Goal: Information Seeking & Learning: Learn about a topic

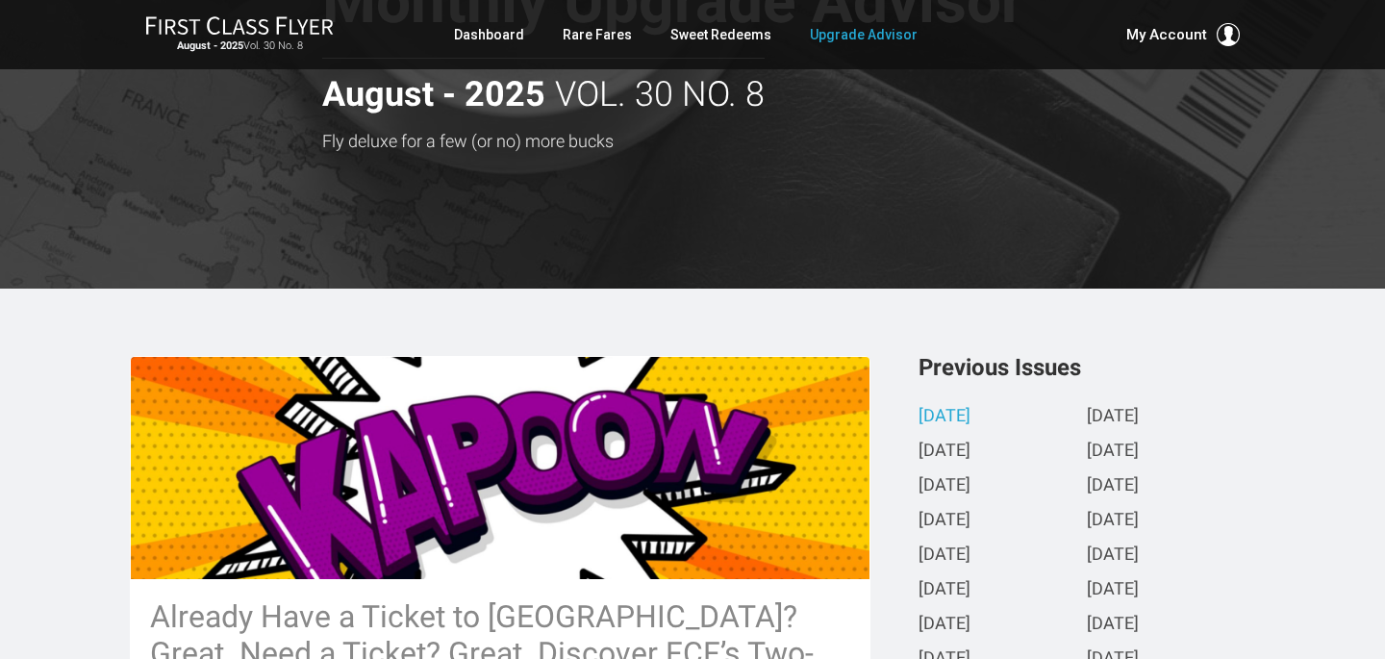
scroll to position [258, 0]
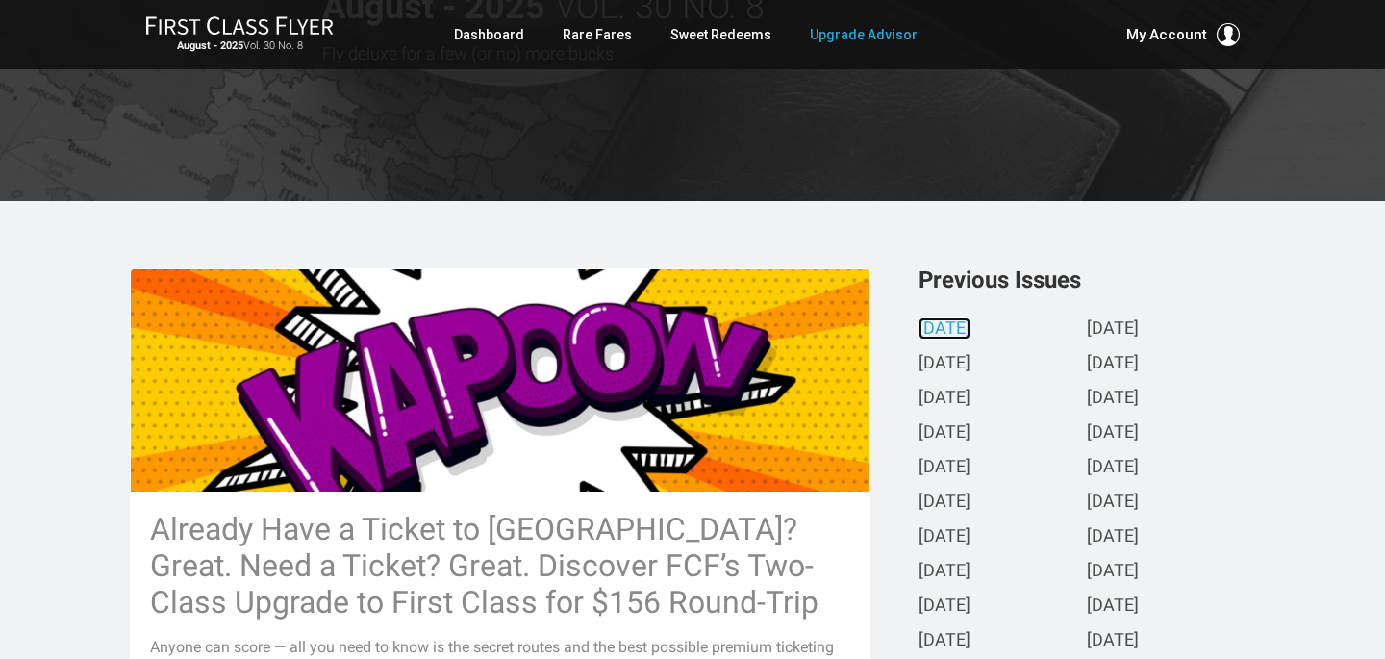
click at [971, 330] on link "[DATE]" at bounding box center [945, 329] width 52 height 20
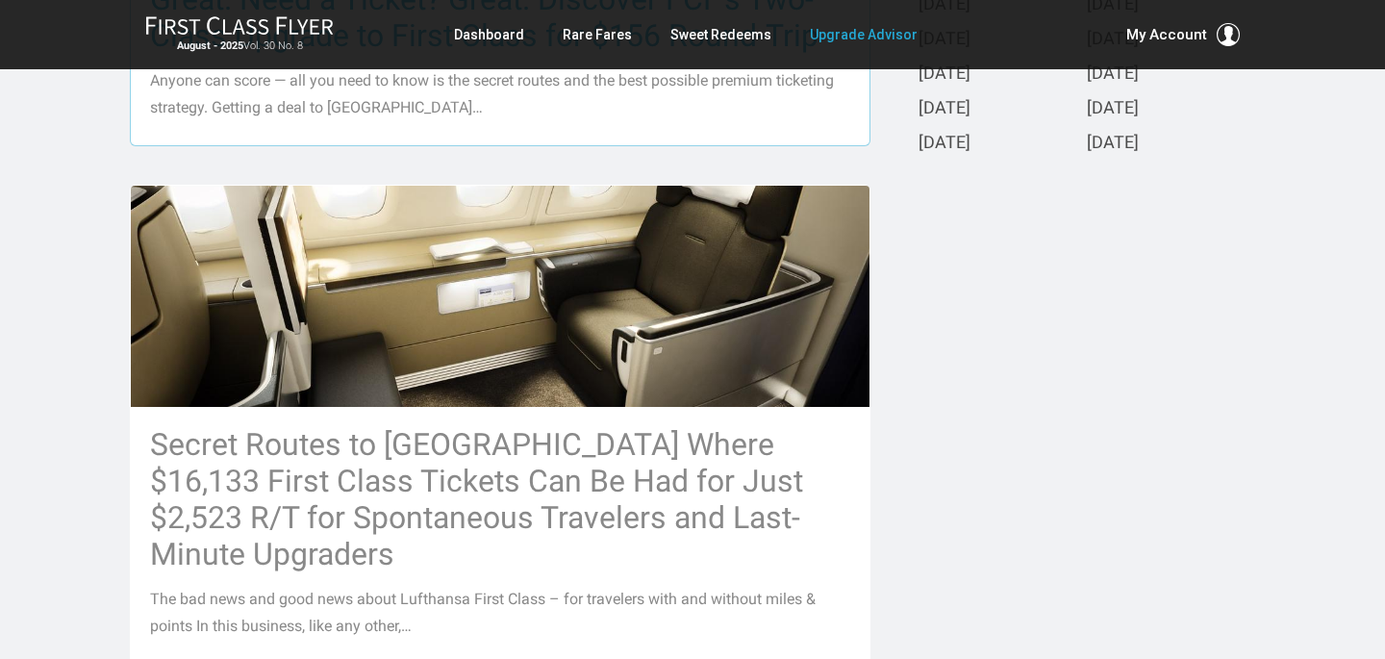
scroll to position [839, 0]
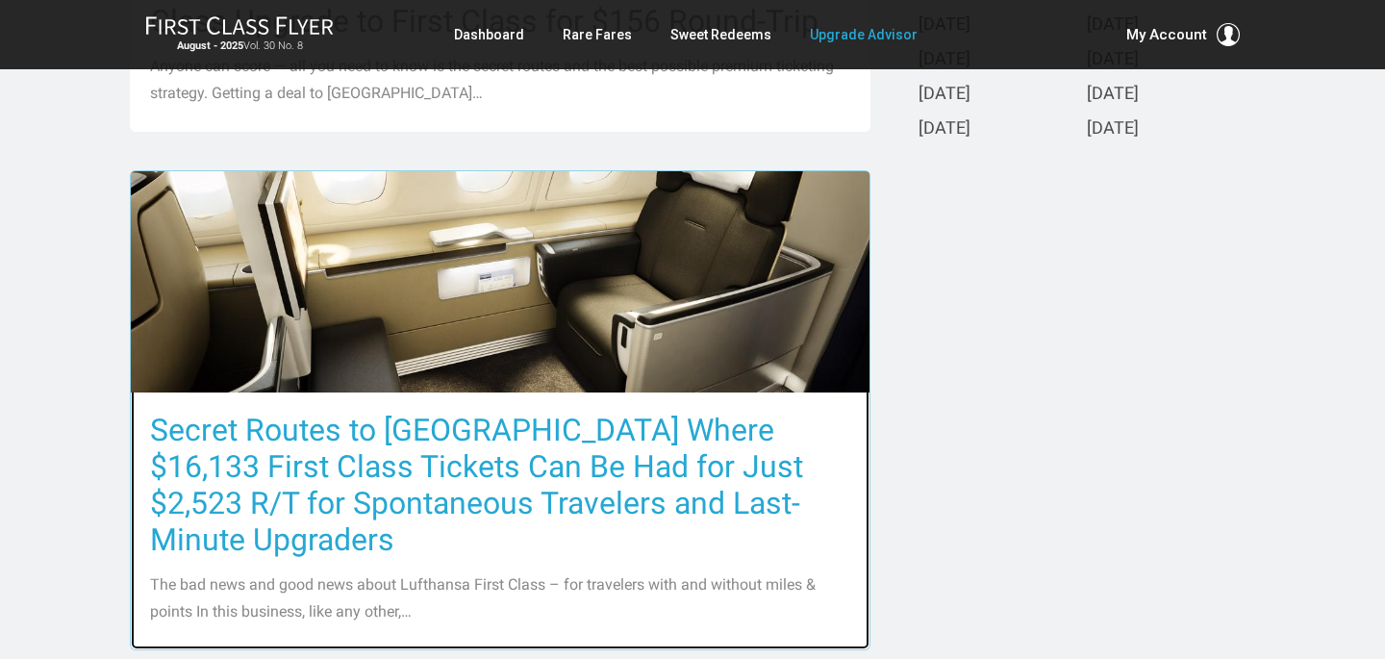
click at [549, 459] on h3 "Secret Routes to [GEOGRAPHIC_DATA] Where $16,133 First Class Tickets Can Be Had…" at bounding box center [500, 485] width 700 height 146
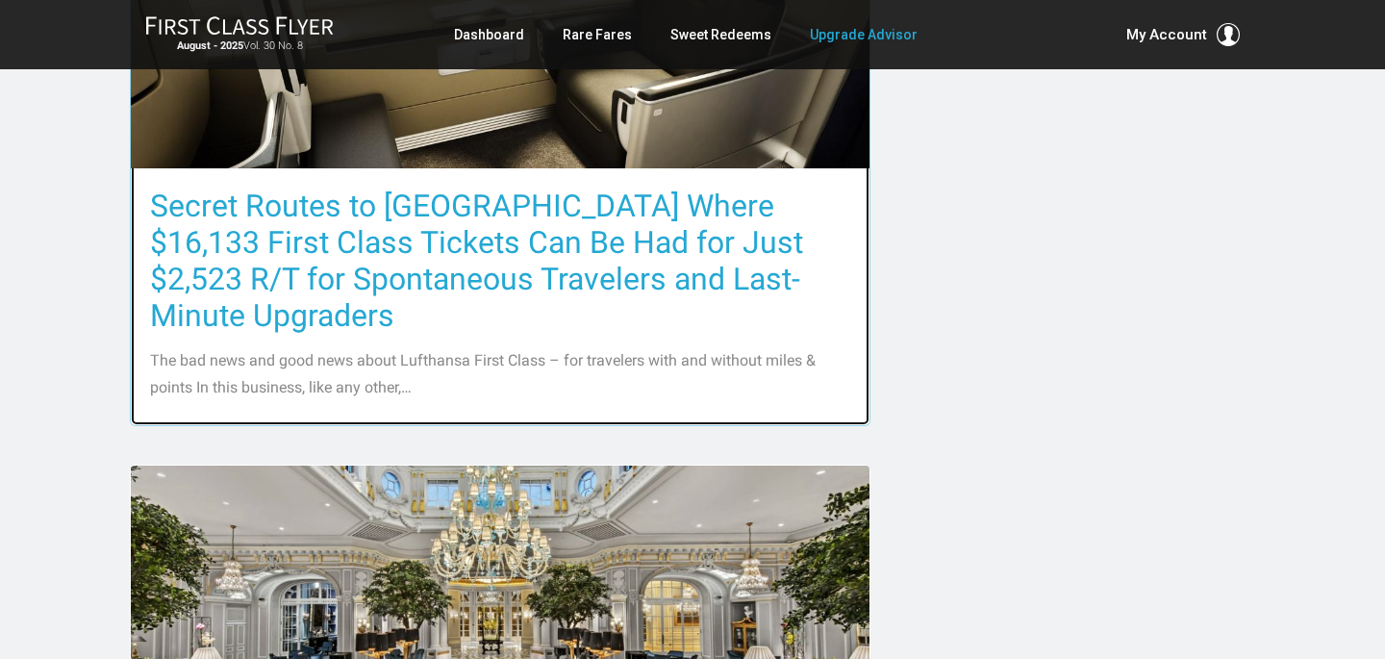
scroll to position [1211, 0]
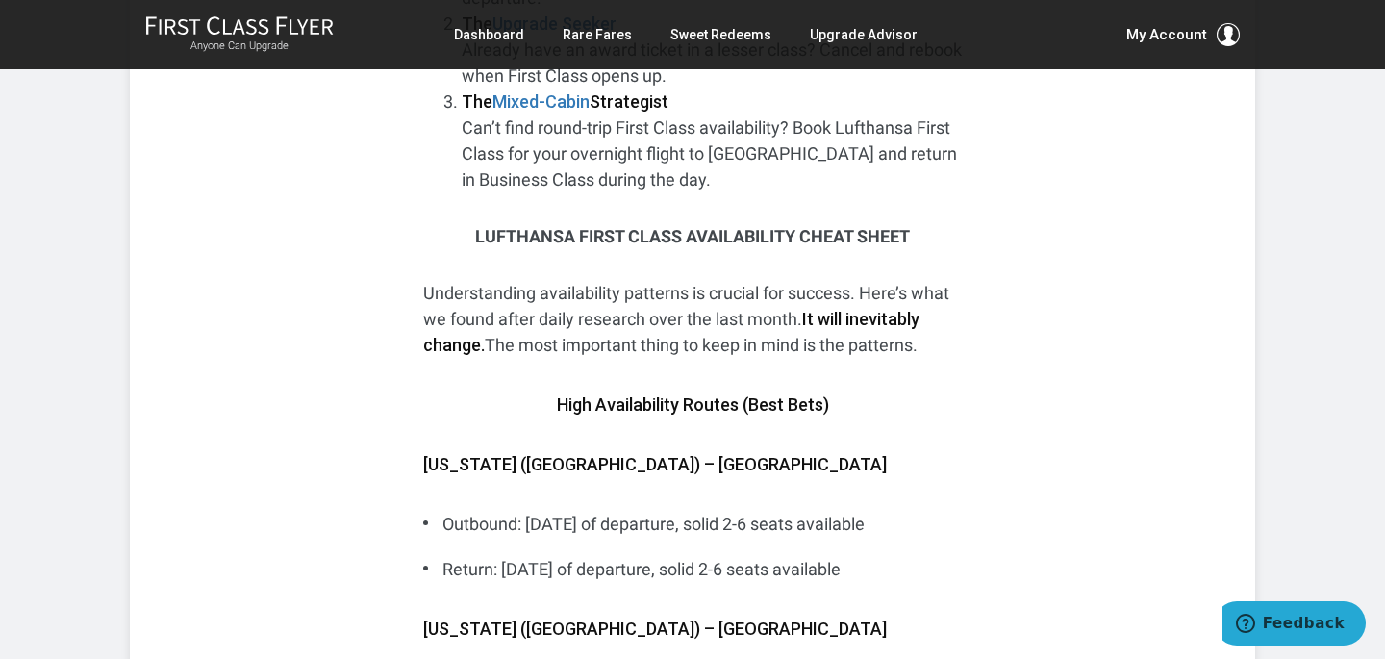
scroll to position [6084, 0]
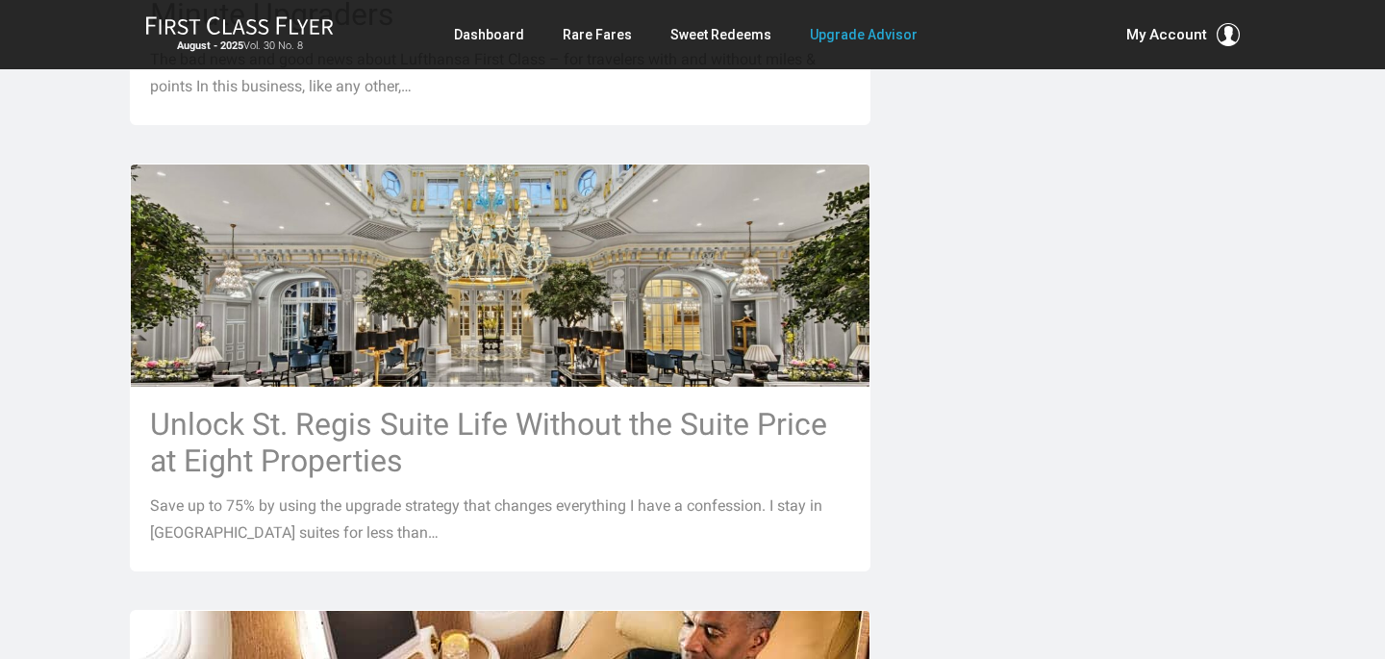
scroll to position [1320, 0]
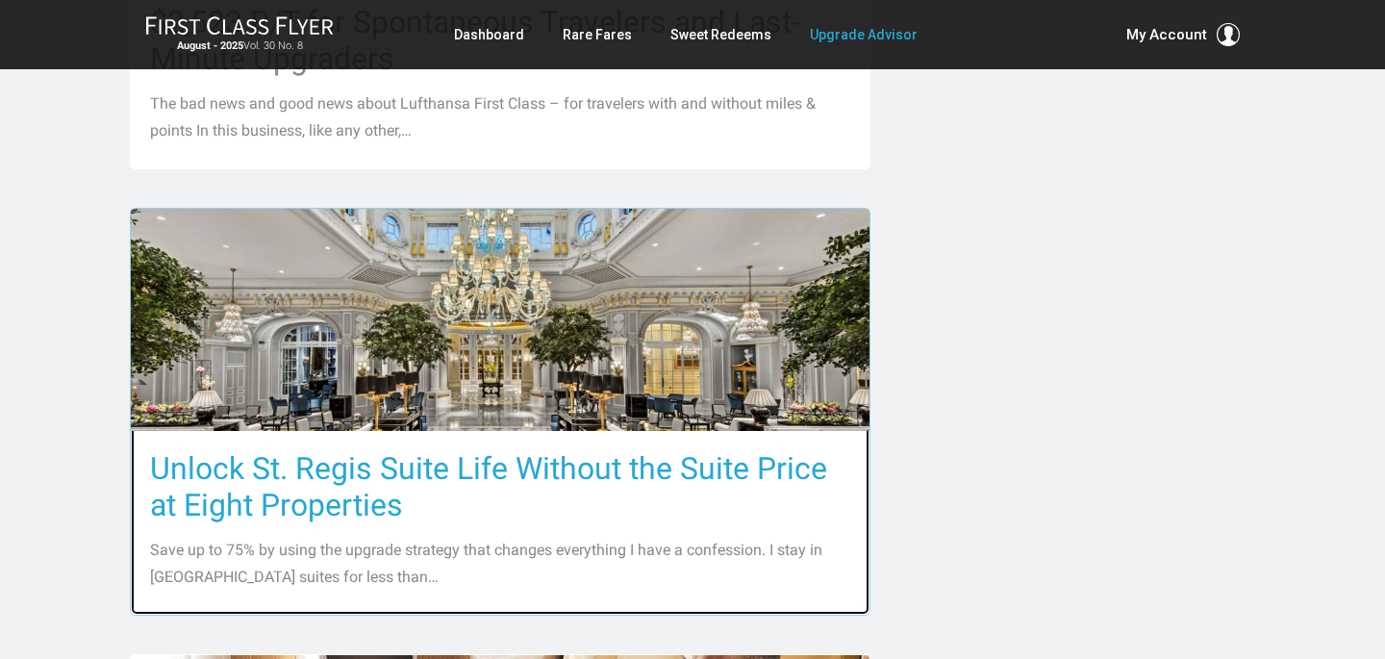
click at [469, 450] on h3 "Unlock St. Regis Suite Life Without the Suite Price at Eight Properties" at bounding box center [500, 486] width 700 height 73
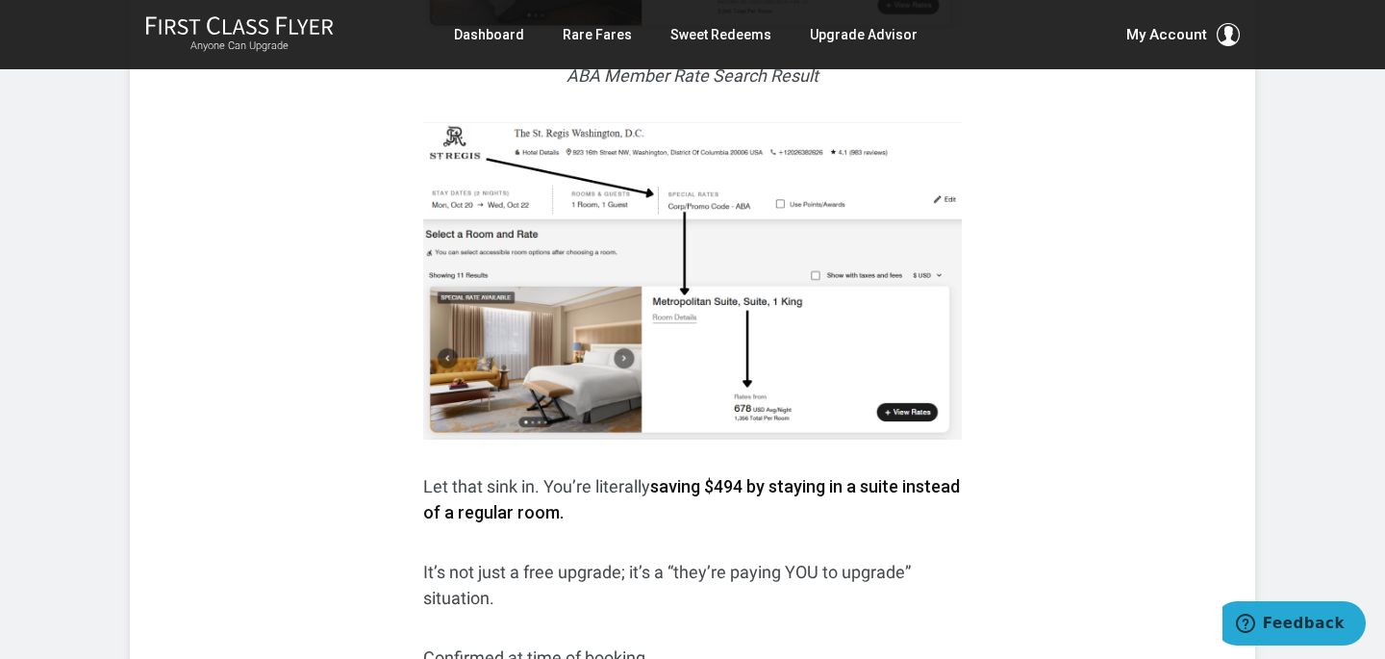
scroll to position [1329, 0]
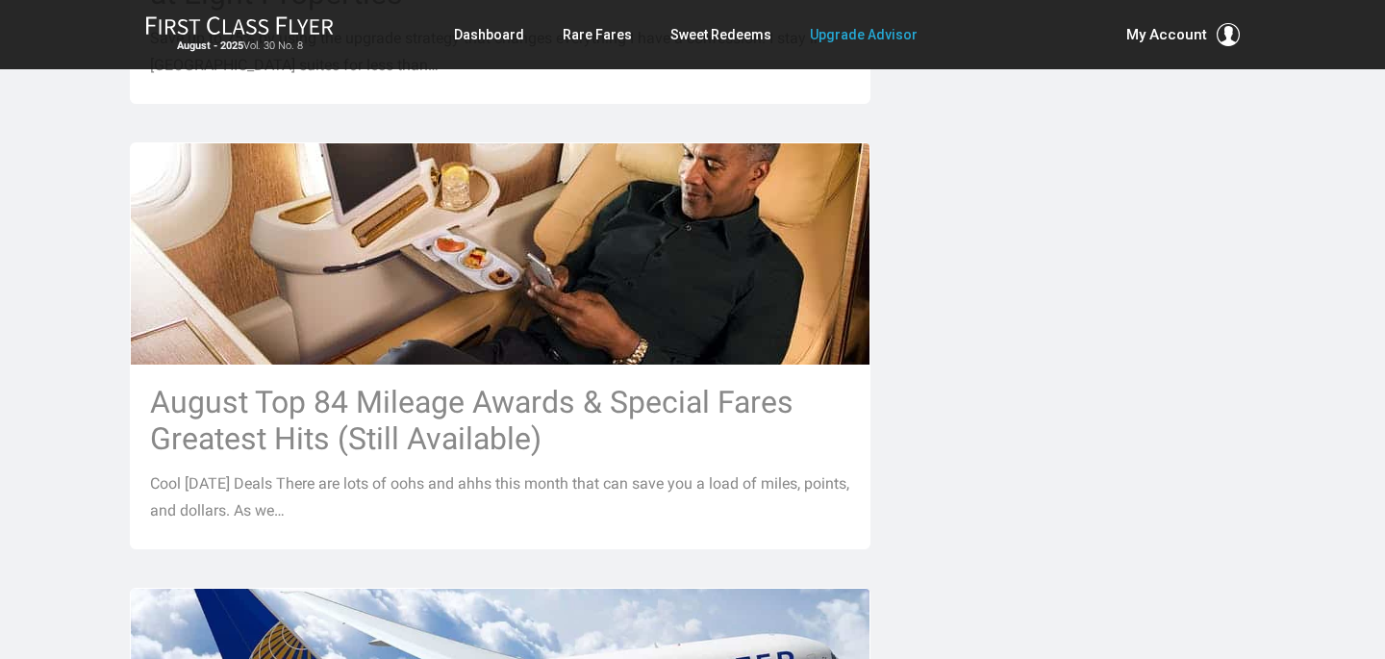
scroll to position [1846, 0]
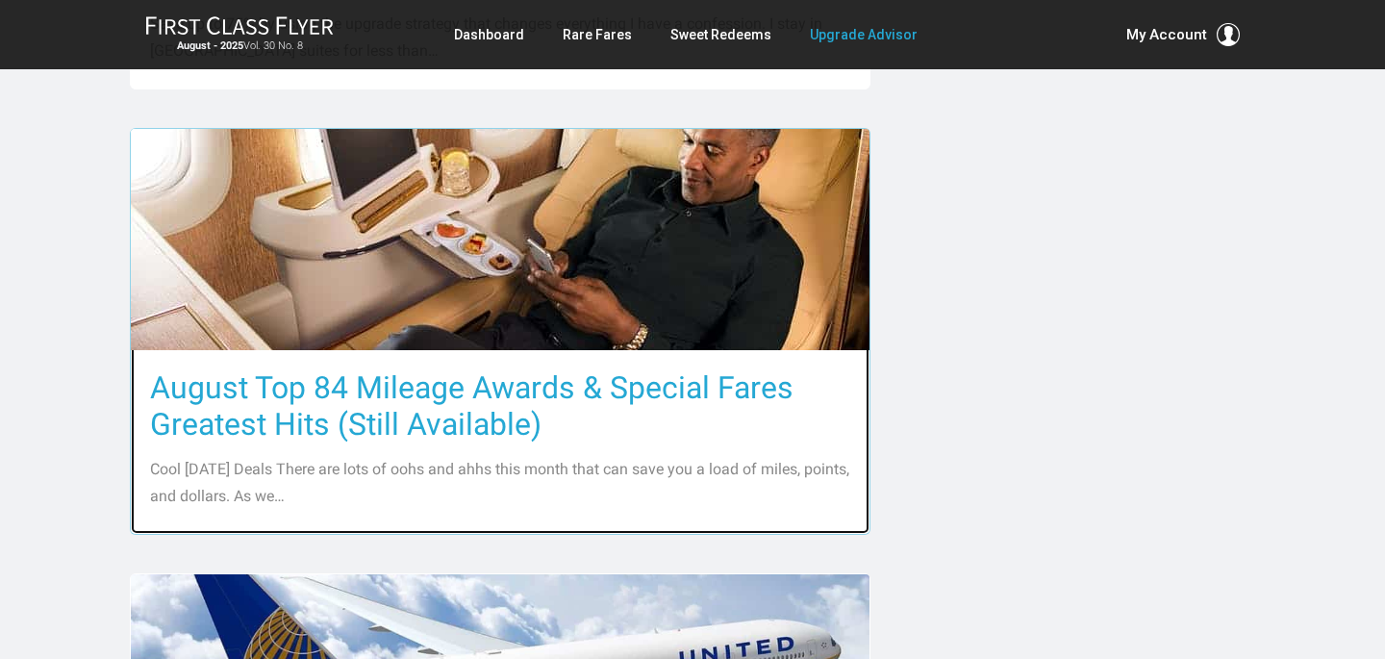
click at [450, 369] on h3 "August Top 84 Mileage Awards & Special Fares Greatest Hits (Still Available)" at bounding box center [500, 405] width 700 height 73
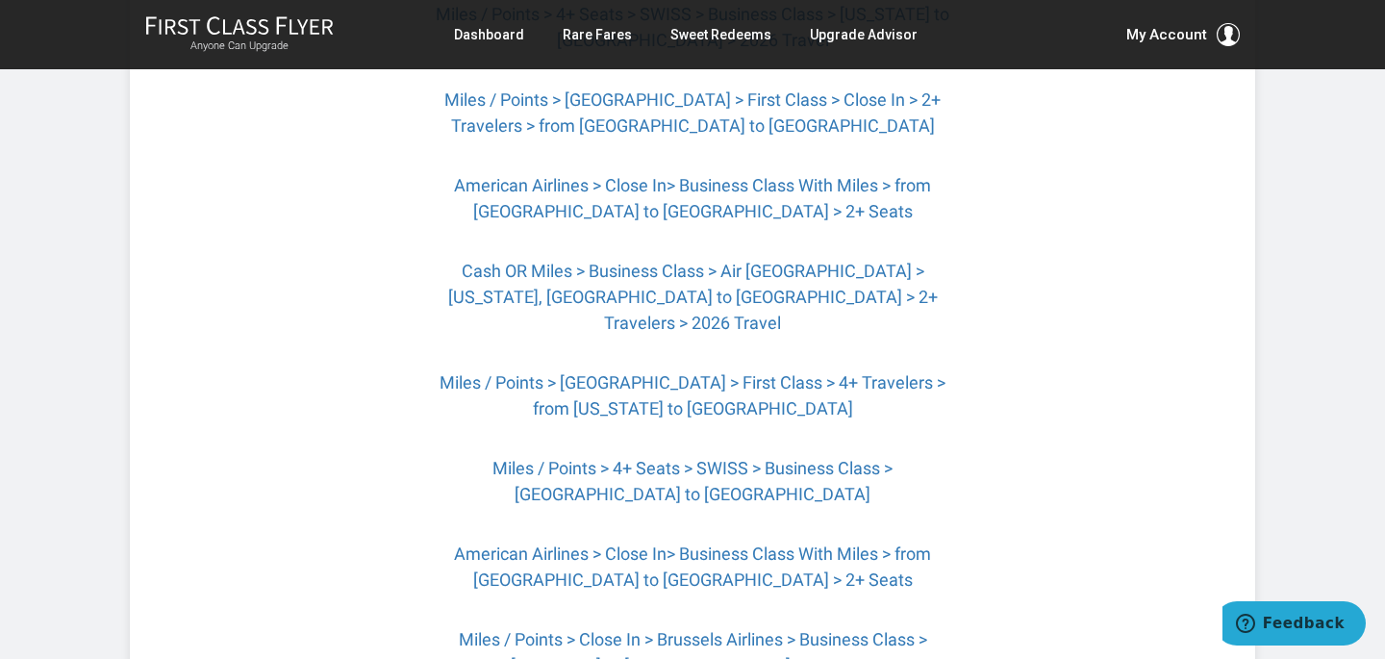
scroll to position [1672, 0]
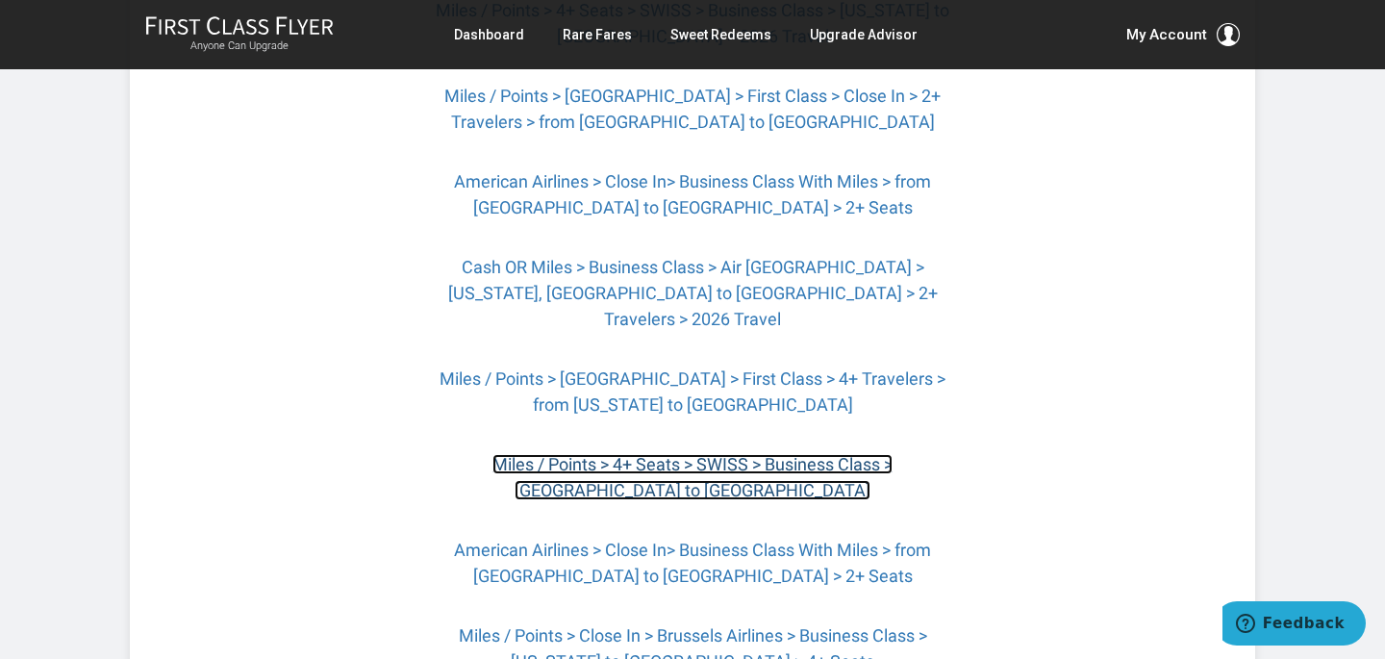
click at [764, 454] on link "Miles / Points > 4+ Seats > SWISS > Business Class > Boston to Geneva" at bounding box center [693, 477] width 400 height 46
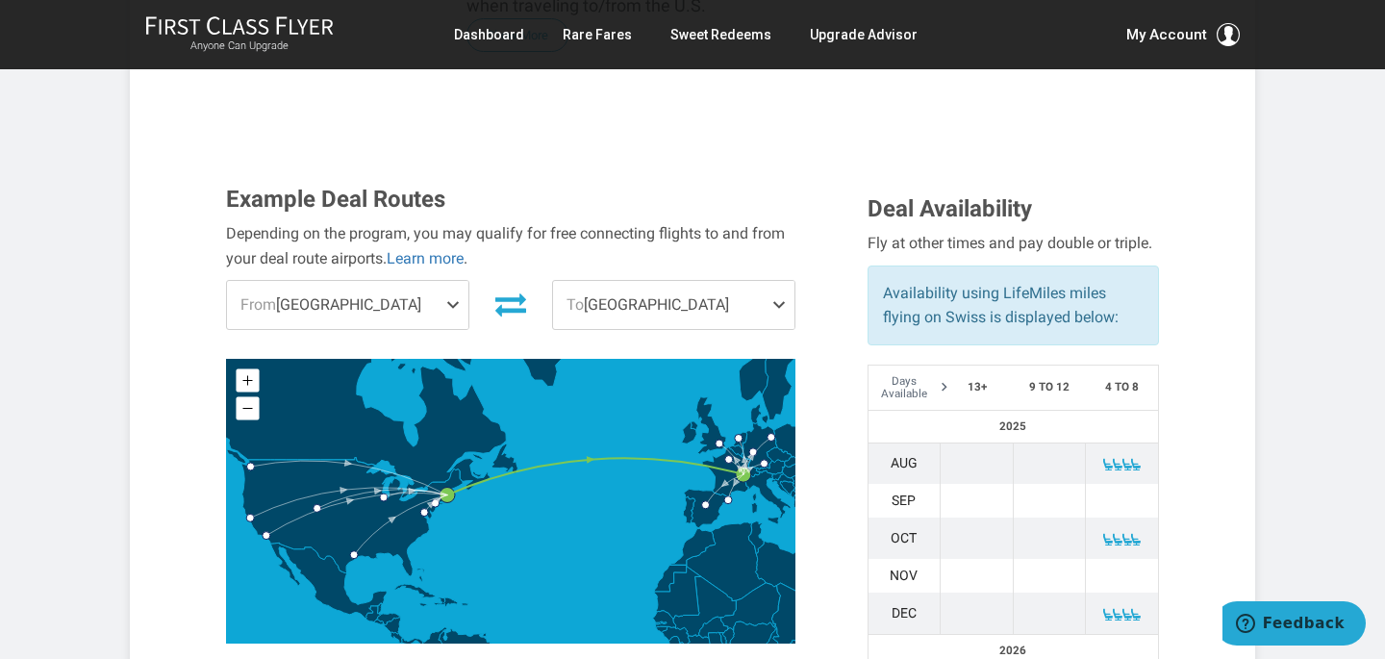
click at [449, 281] on span at bounding box center [456, 305] width 23 height 48
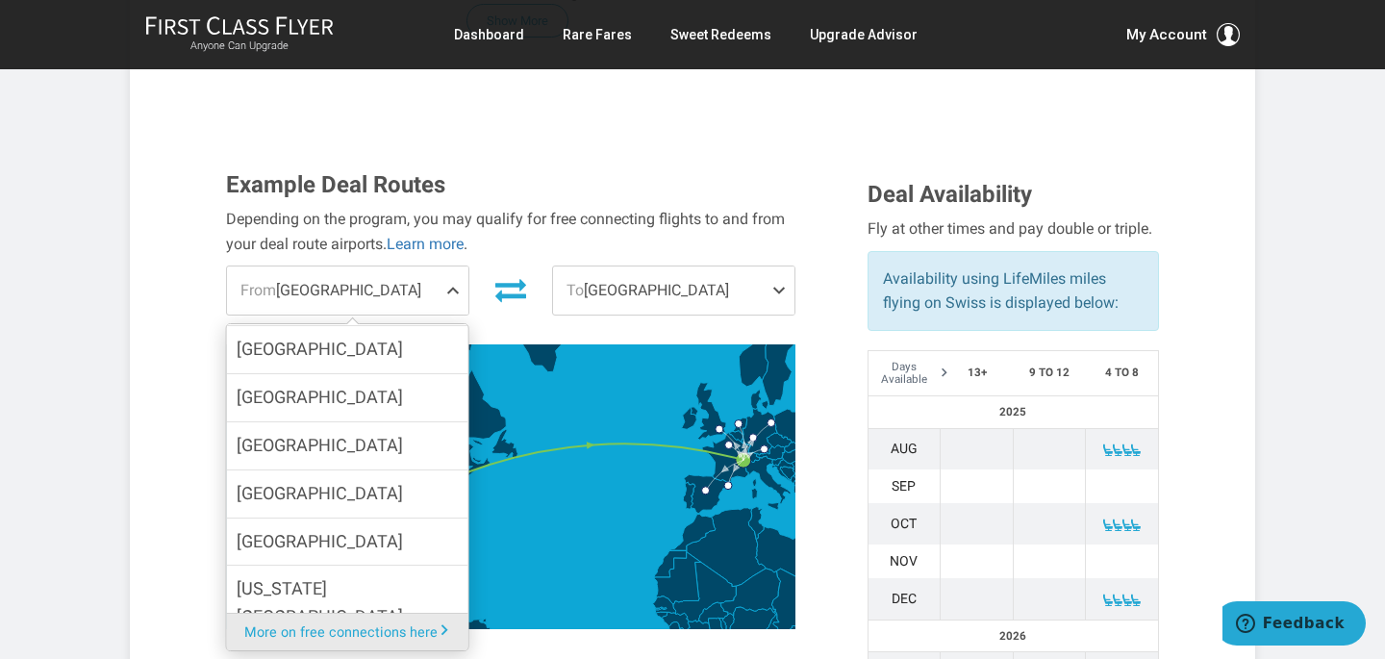
scroll to position [533, 0]
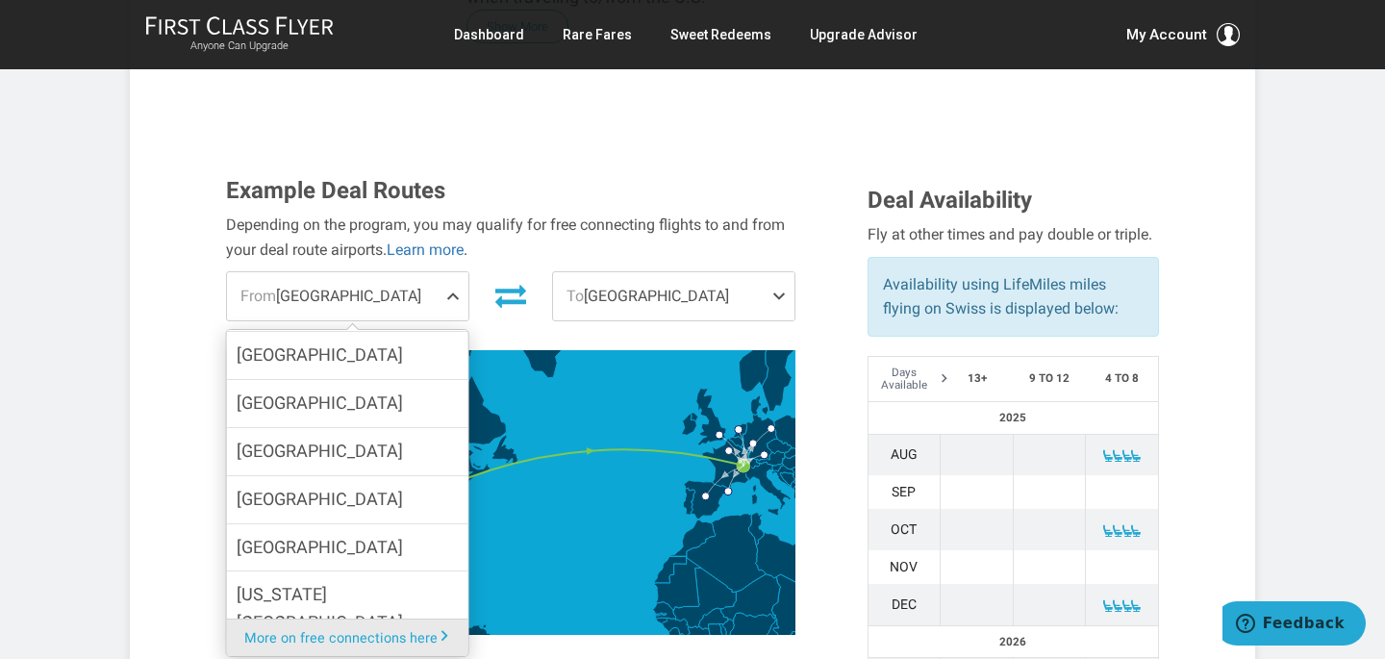
click at [717, 272] on span "To [GEOGRAPHIC_DATA]" at bounding box center [673, 296] width 241 height 48
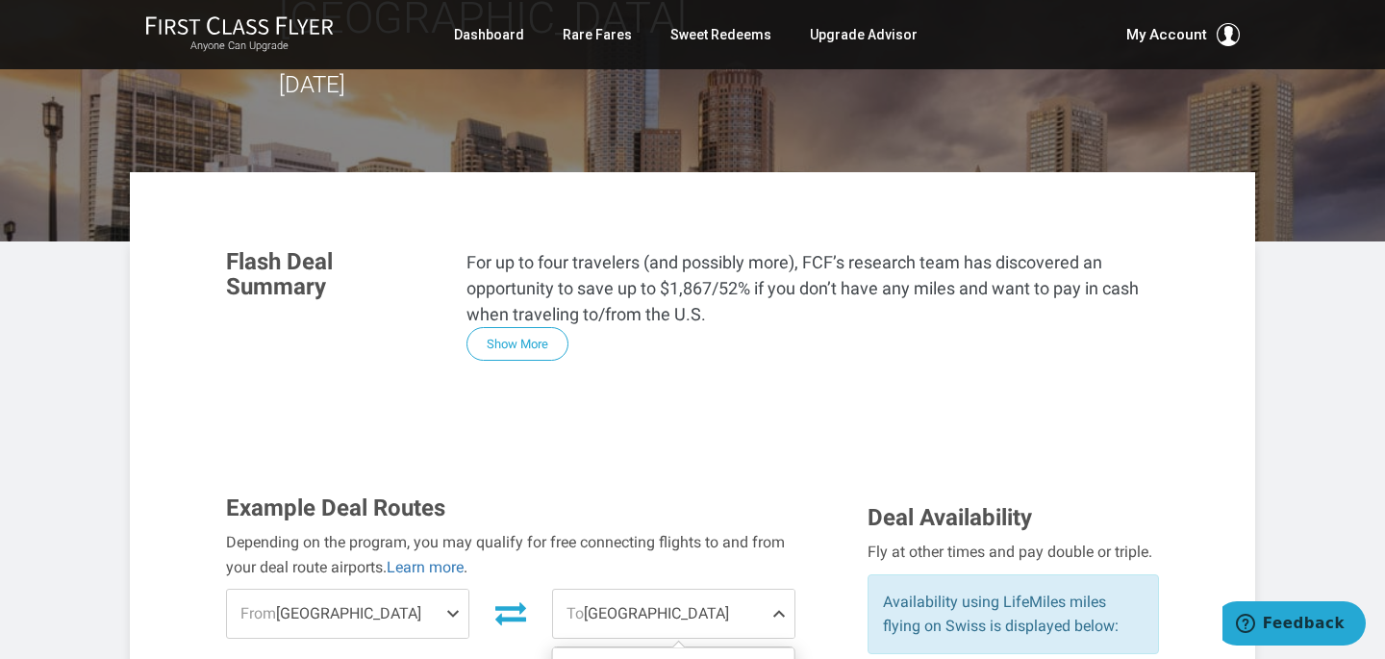
scroll to position [226, 0]
